Goal: Check status: Check status

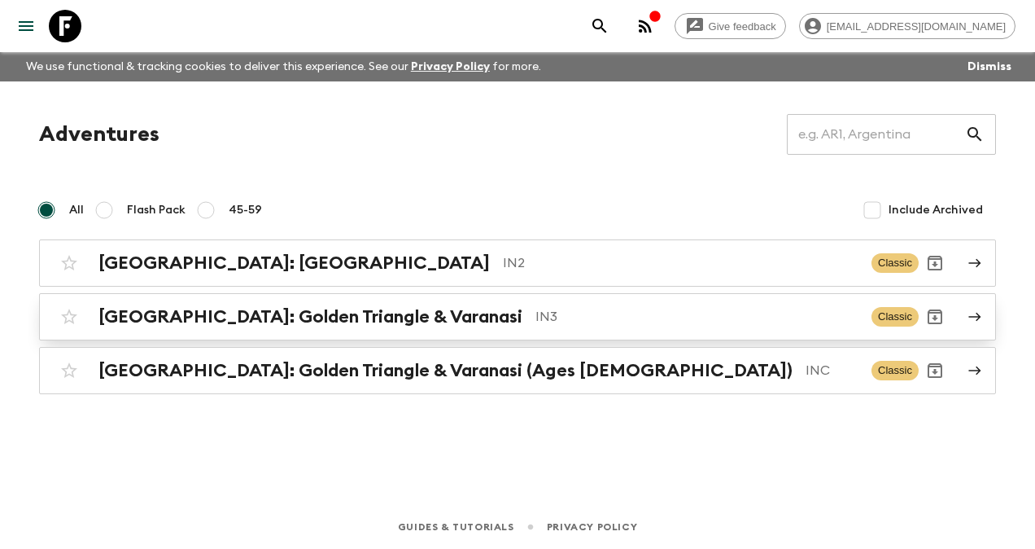
click at [282, 317] on h2 "[GEOGRAPHIC_DATA]: Golden Triangle & Varanasi" at bounding box center [310, 316] width 424 height 21
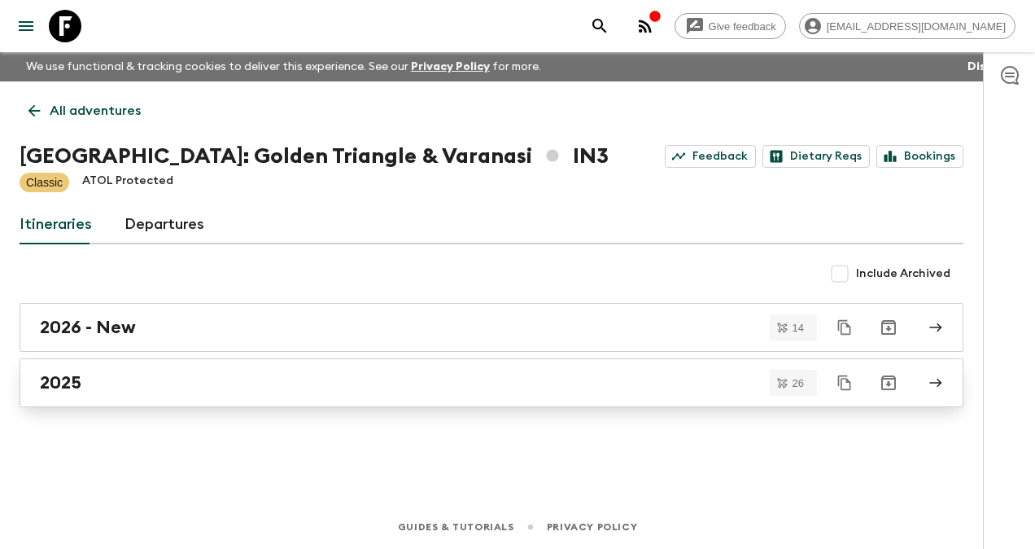
click at [47, 393] on link "2025" at bounding box center [492, 382] width 944 height 49
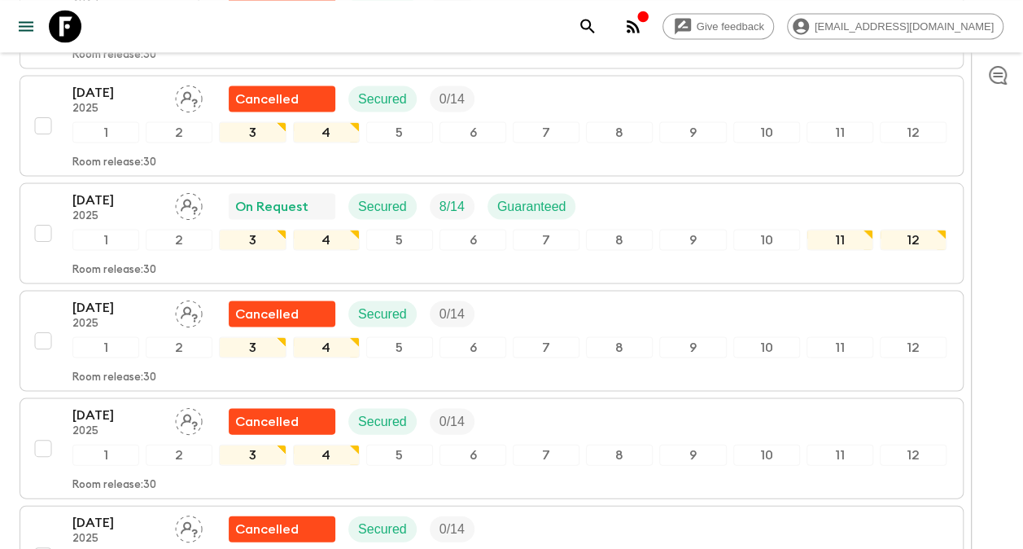
scroll to position [1466, 0]
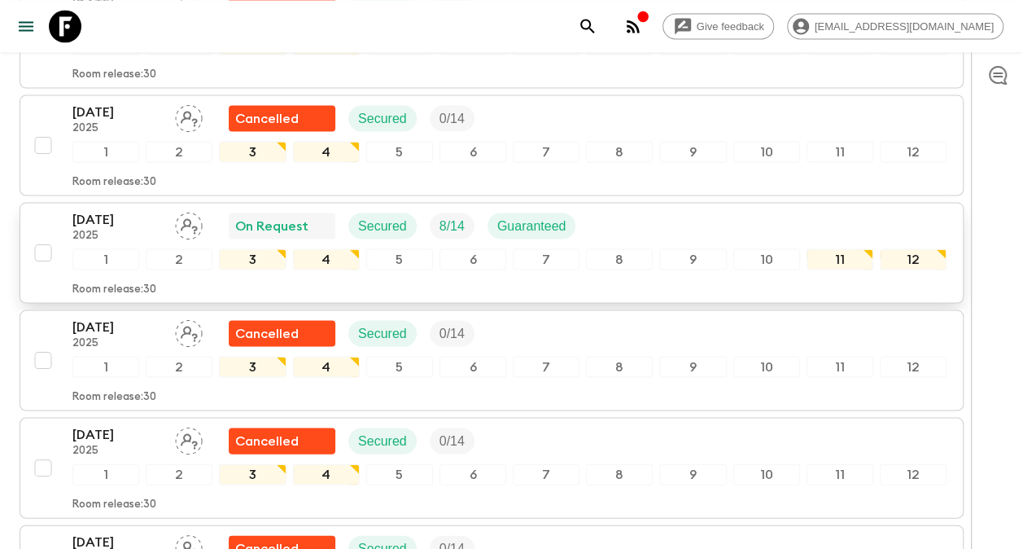
click at [104, 209] on p "[DATE]" at bounding box center [117, 219] width 90 height 20
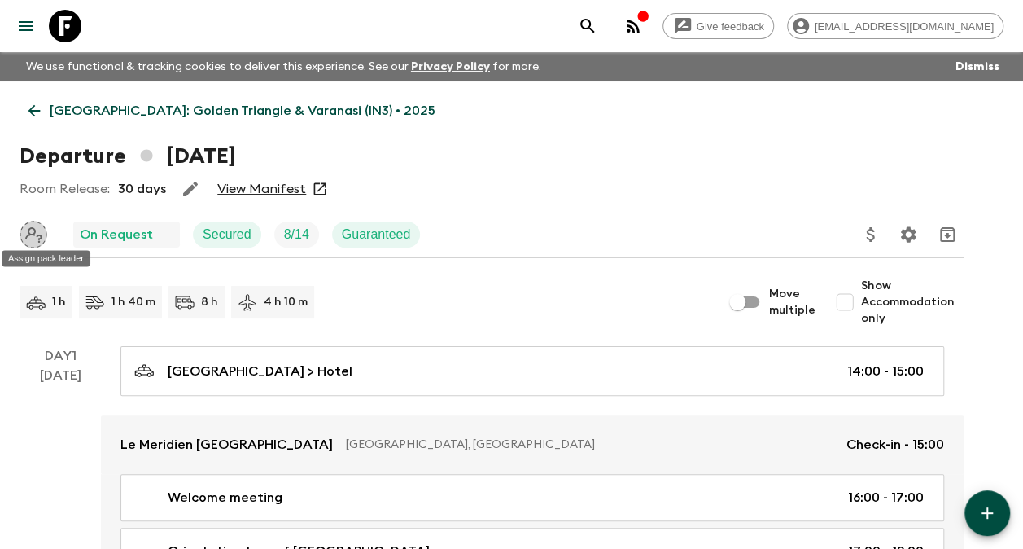
click at [28, 236] on icon "Assign pack leader" at bounding box center [33, 234] width 17 height 15
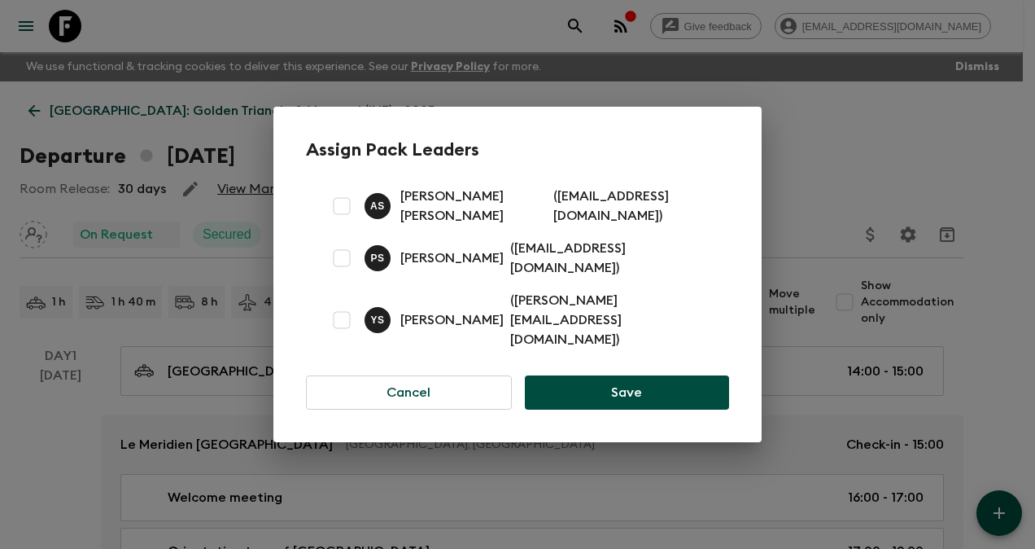
click at [347, 317] on input "checkbox" at bounding box center [342, 320] width 33 height 33
checkbox input "true"
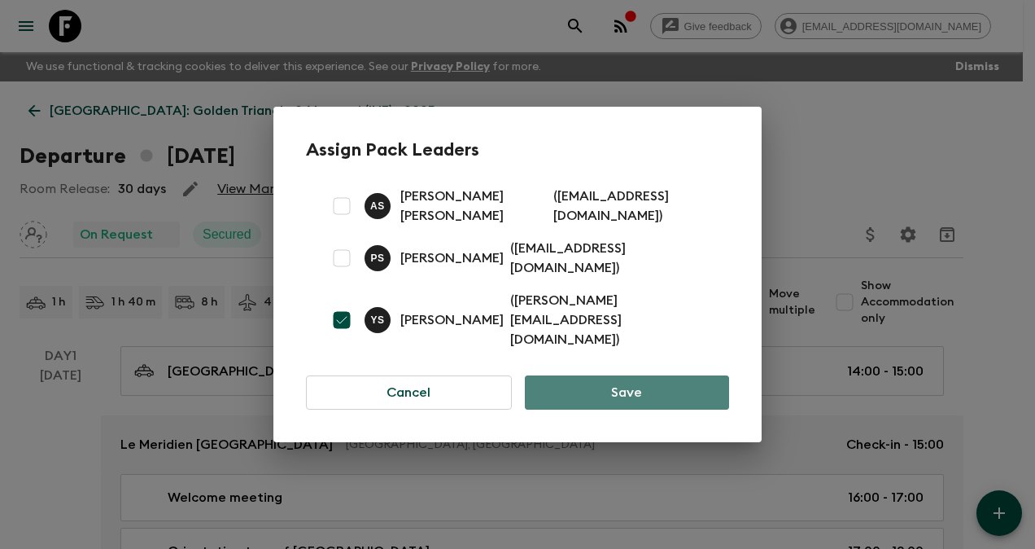
click at [664, 376] on button "Save" at bounding box center [627, 392] width 204 height 34
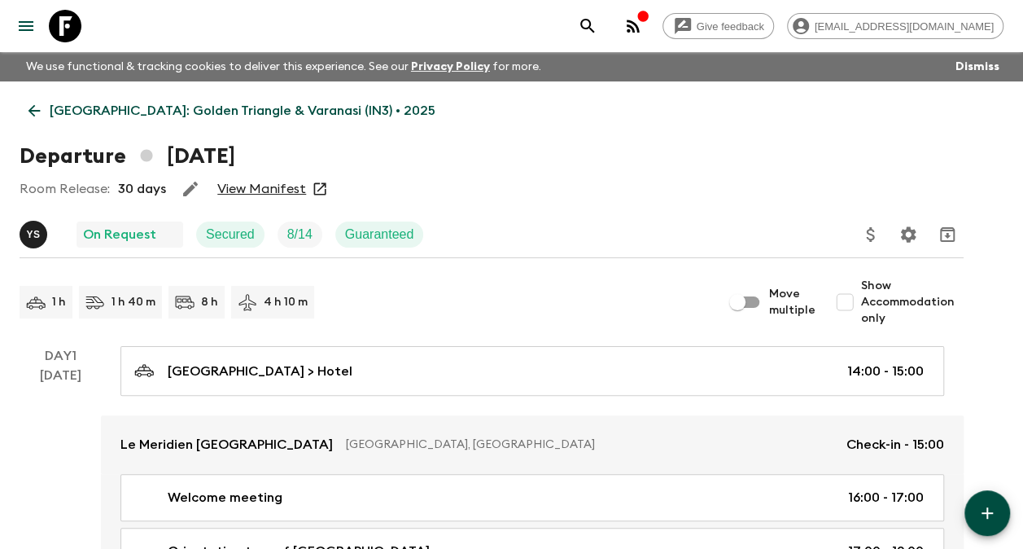
click at [288, 191] on link "View Manifest" at bounding box center [261, 189] width 89 height 16
